Goal: Task Accomplishment & Management: Manage account settings

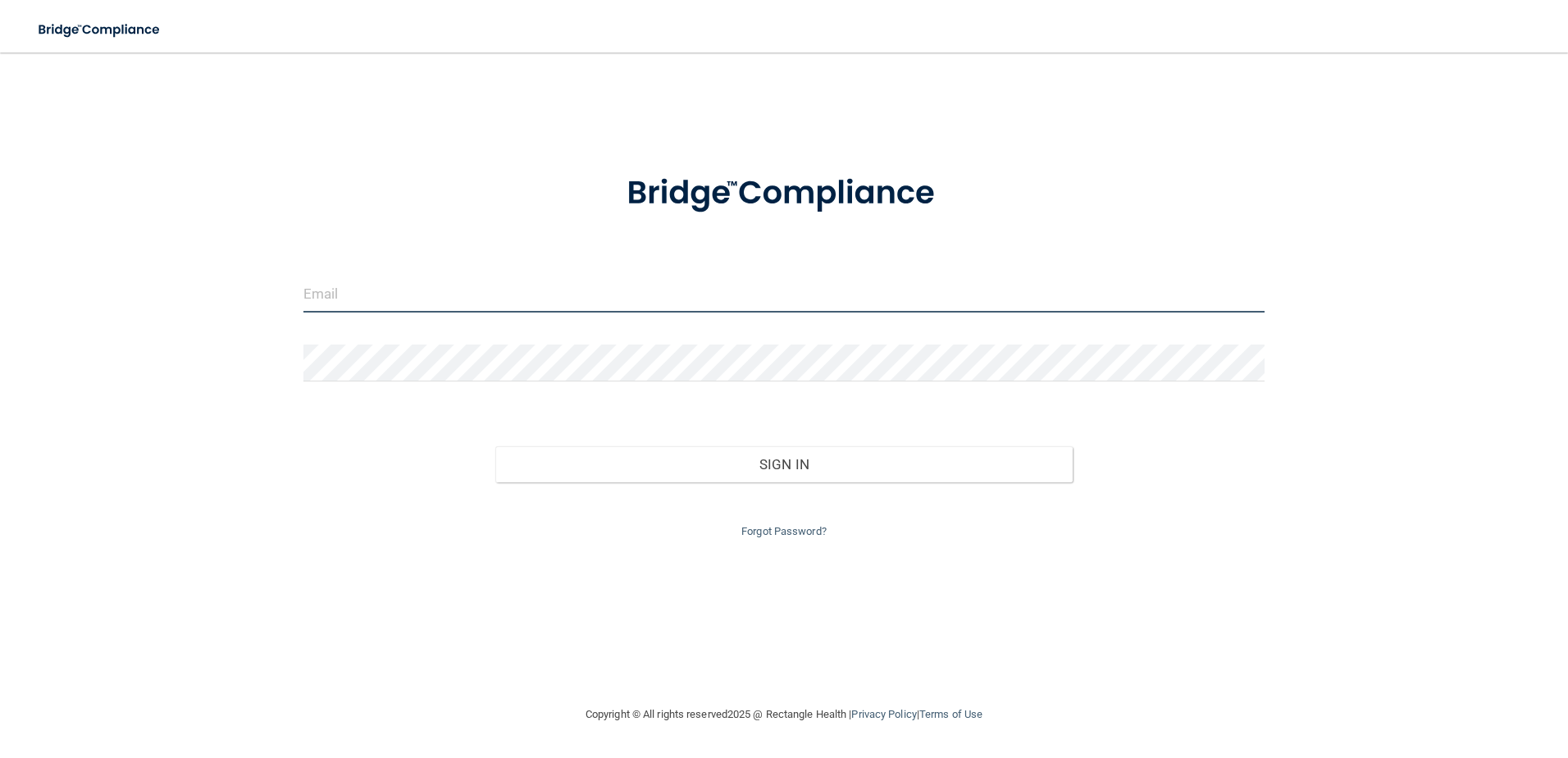
click at [741, 298] on input "email" at bounding box center [784, 294] width 962 height 37
click at [393, 286] on input "email" at bounding box center [784, 294] width 962 height 37
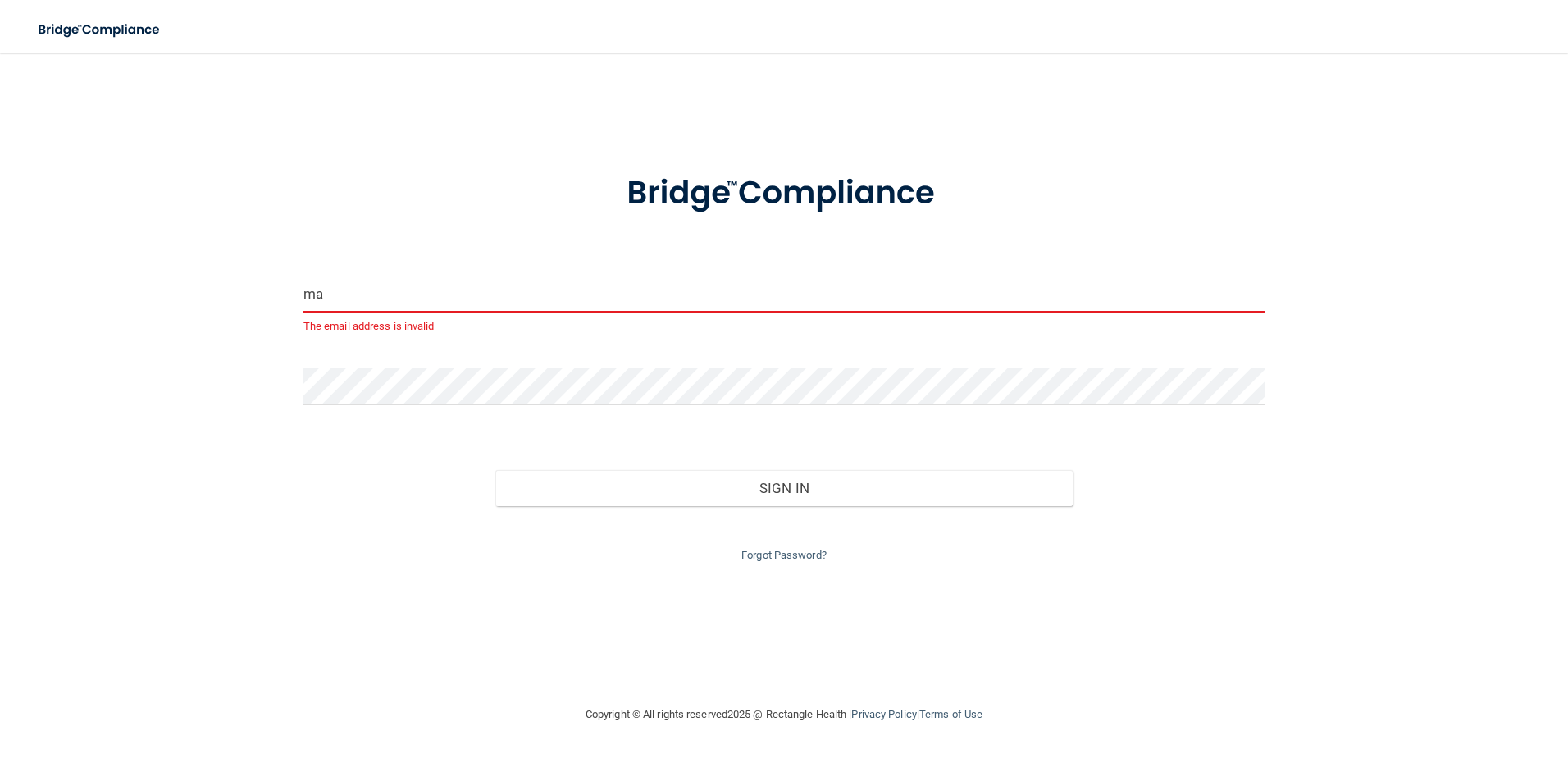
type input "m"
type input "T"
type input "t"
type input "m"
type input "T"
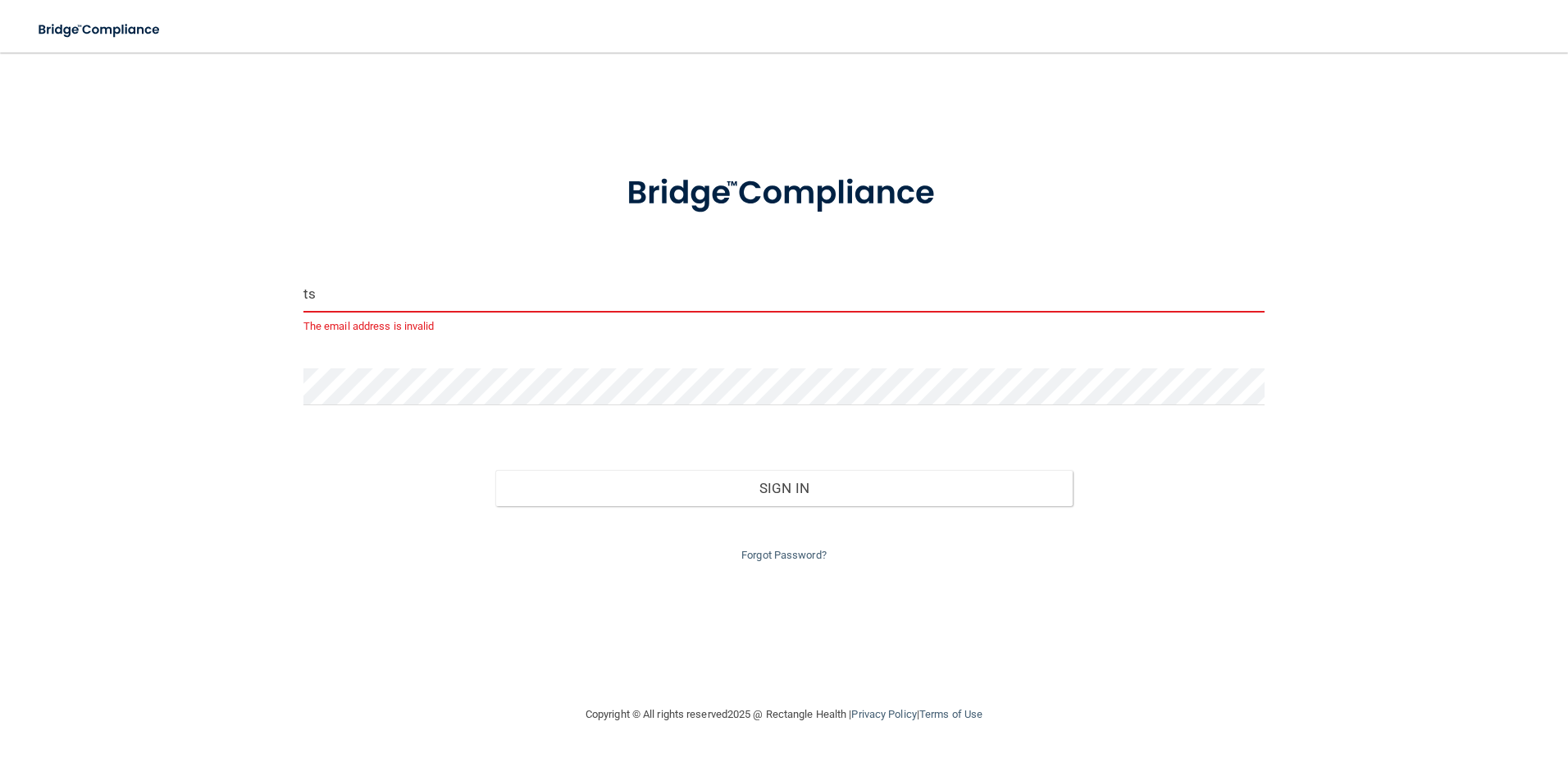
type input "[EMAIL_ADDRESS][DOMAIN_NAME]"
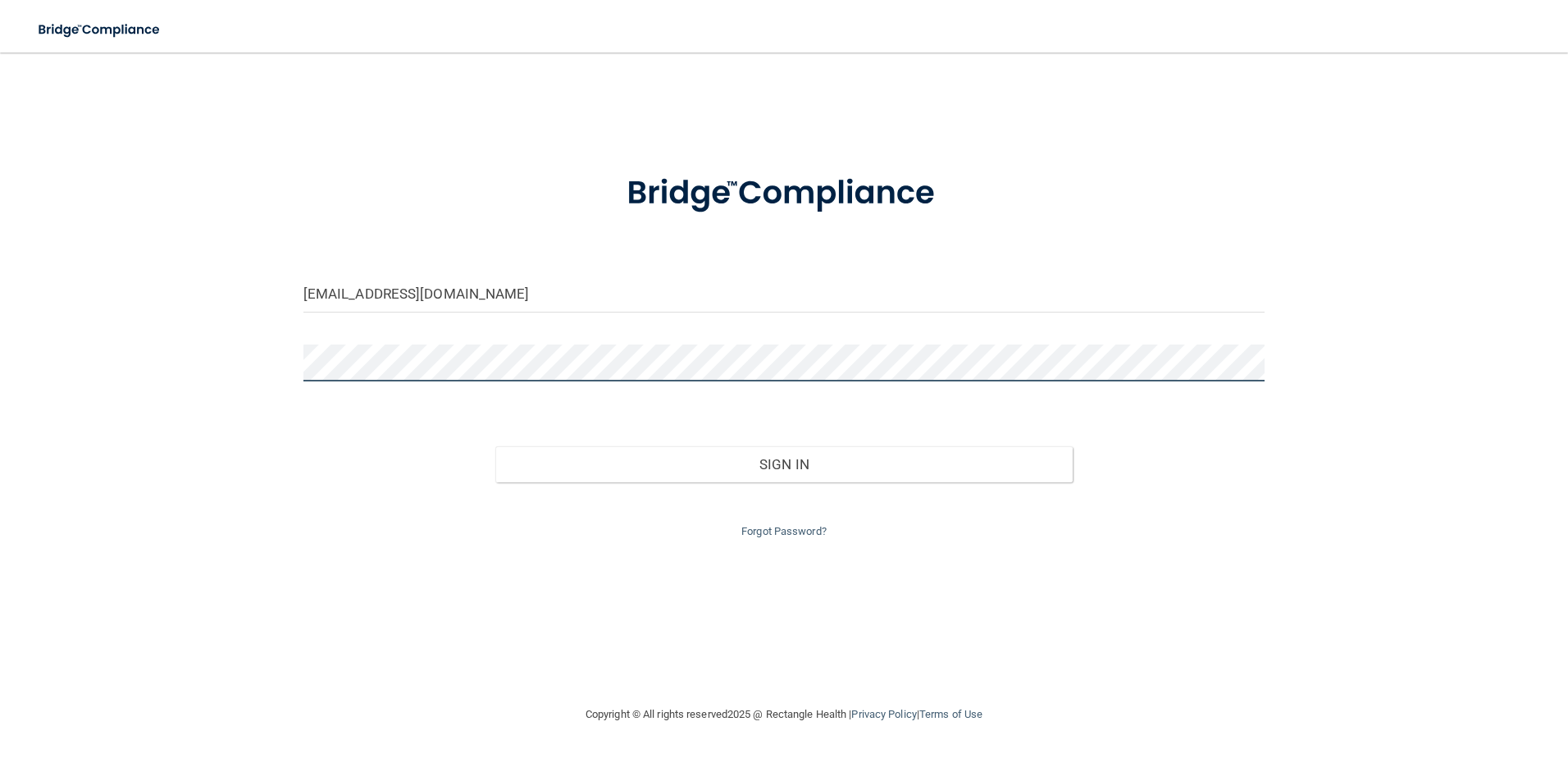
click at [495, 446] on button "Sign In" at bounding box center [783, 464] width 577 height 36
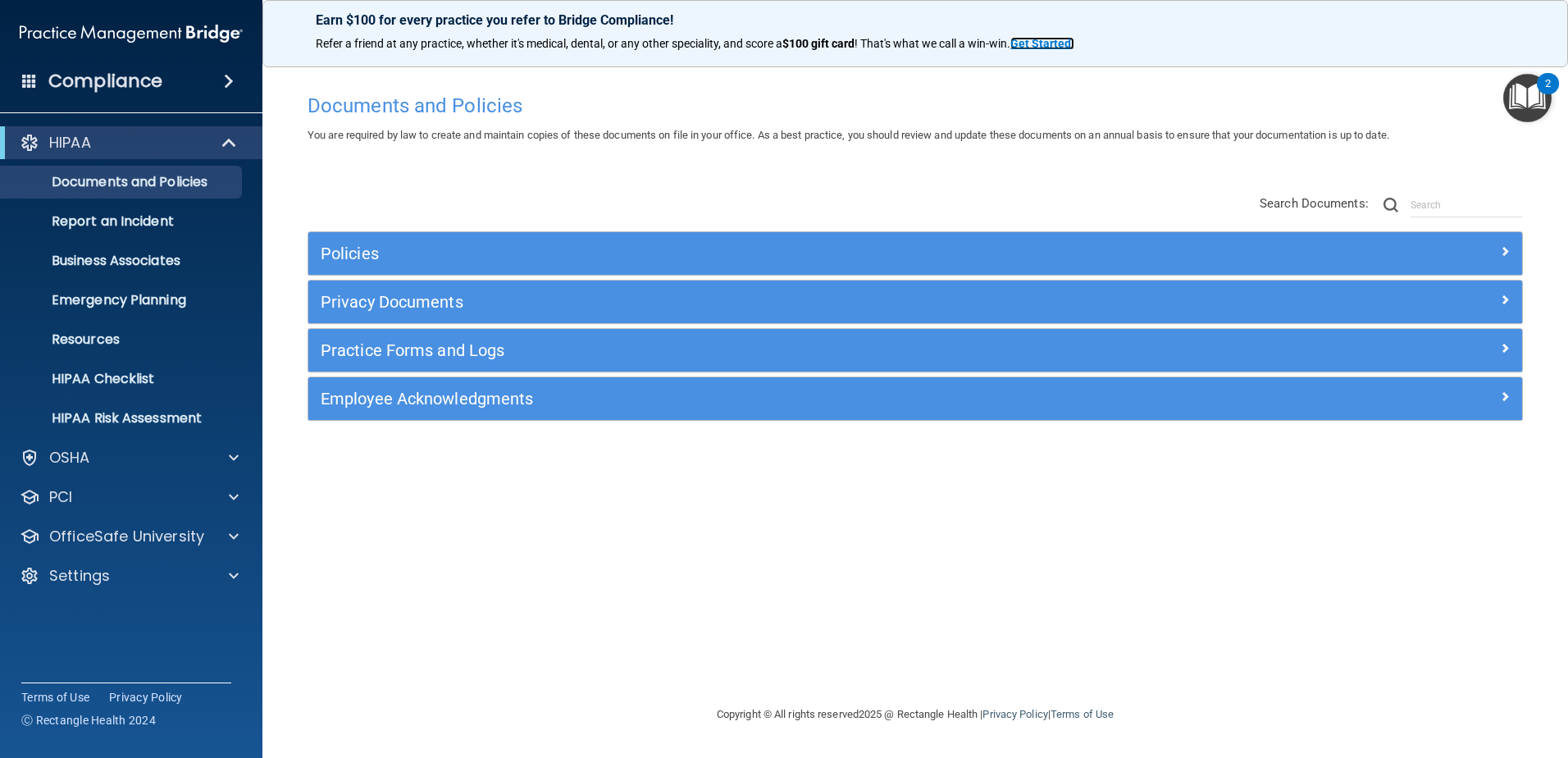
click at [1045, 46] on strong "Get Started" at bounding box center [1041, 44] width 61 height 14
click at [101, 581] on p "Settings" at bounding box center [79, 575] width 61 height 19
click at [114, 647] on p "My Users" at bounding box center [122, 654] width 224 height 16
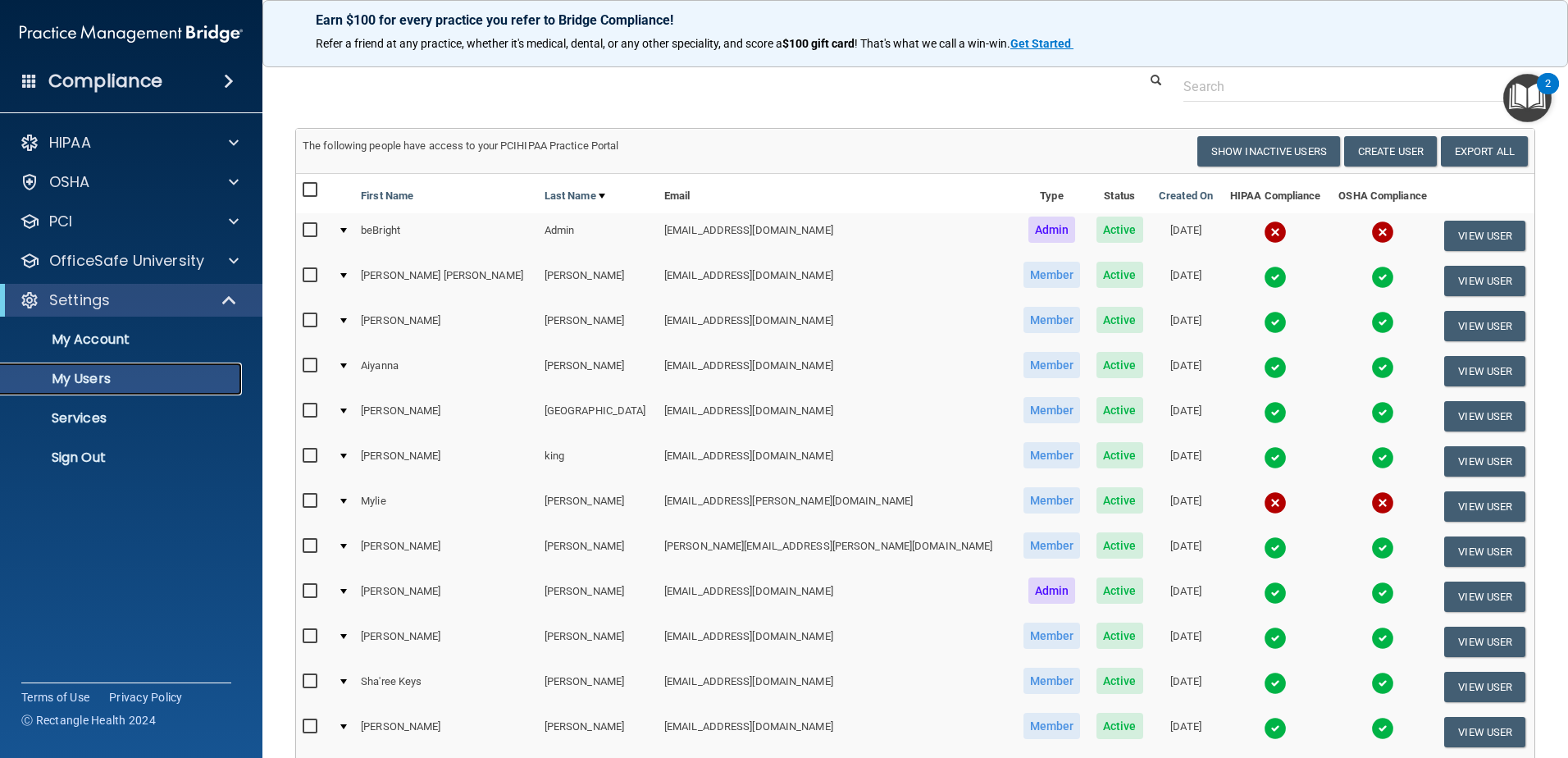
scroll to position [284, 0]
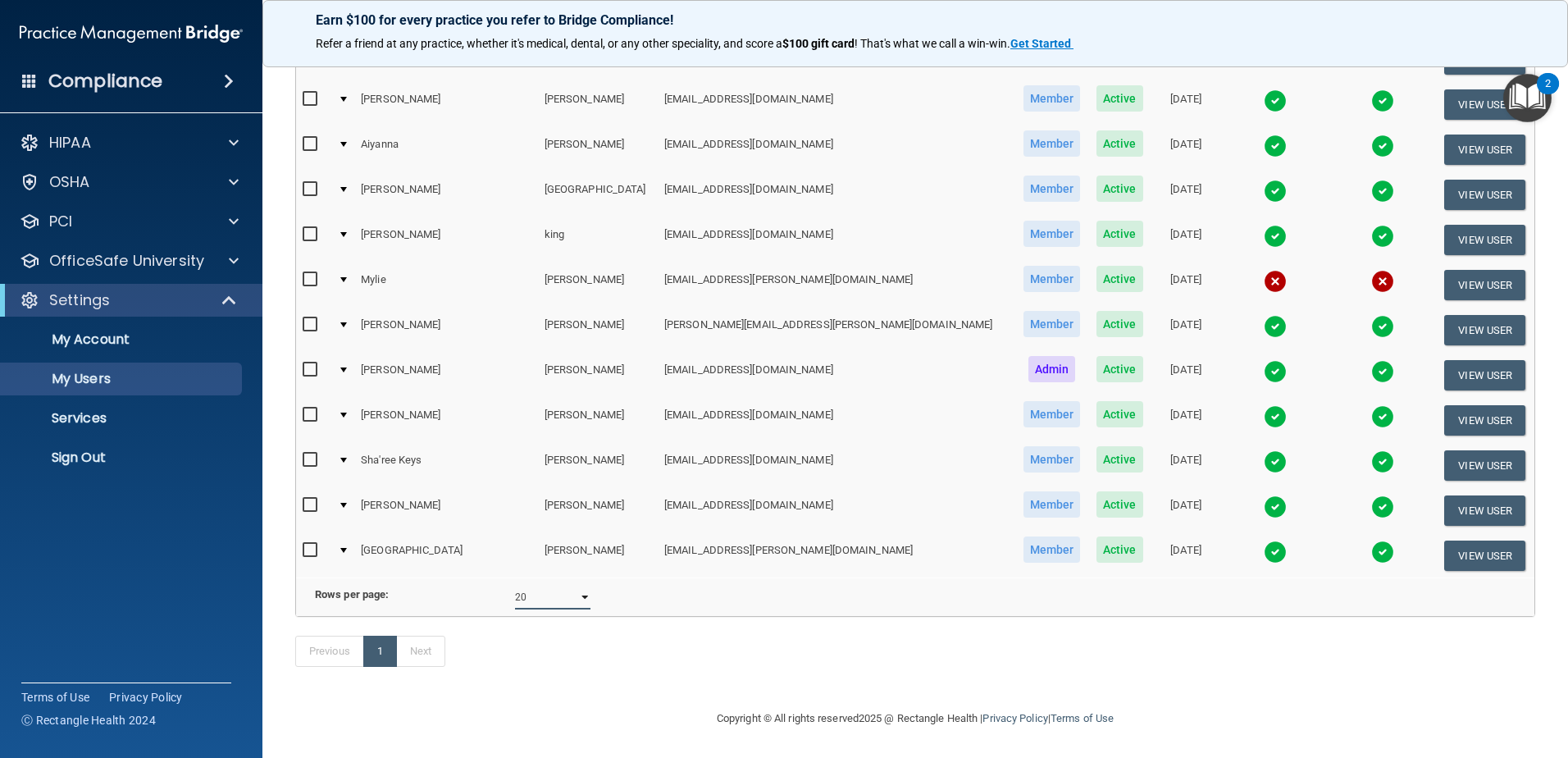
click at [579, 589] on select "10 20 30 40 all" at bounding box center [553, 597] width 75 height 25
select select "13"
click at [515, 585] on select "10 20 30 40 all" at bounding box center [553, 597] width 75 height 25
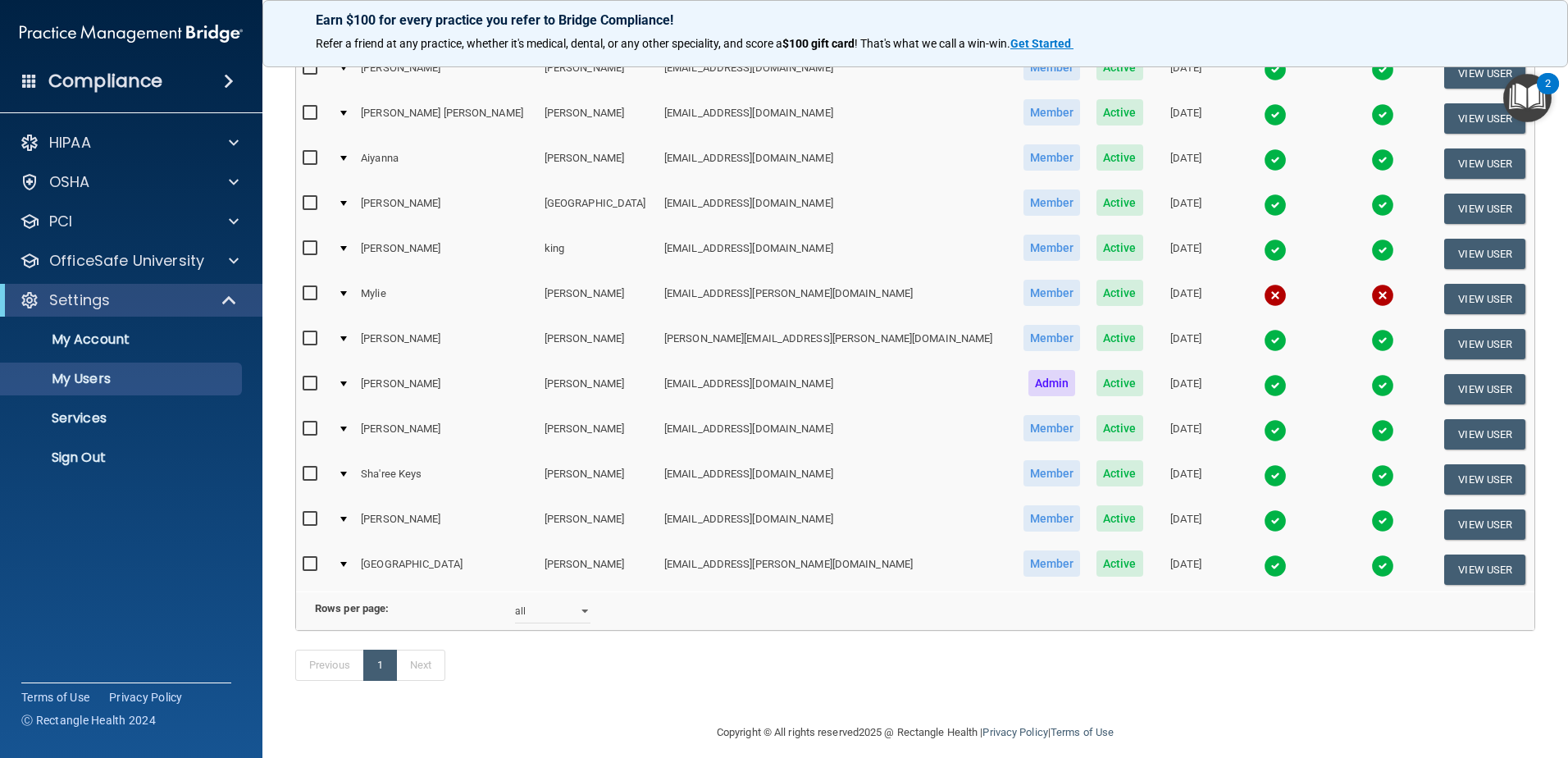
scroll to position [246, 0]
